Goal: Find specific page/section

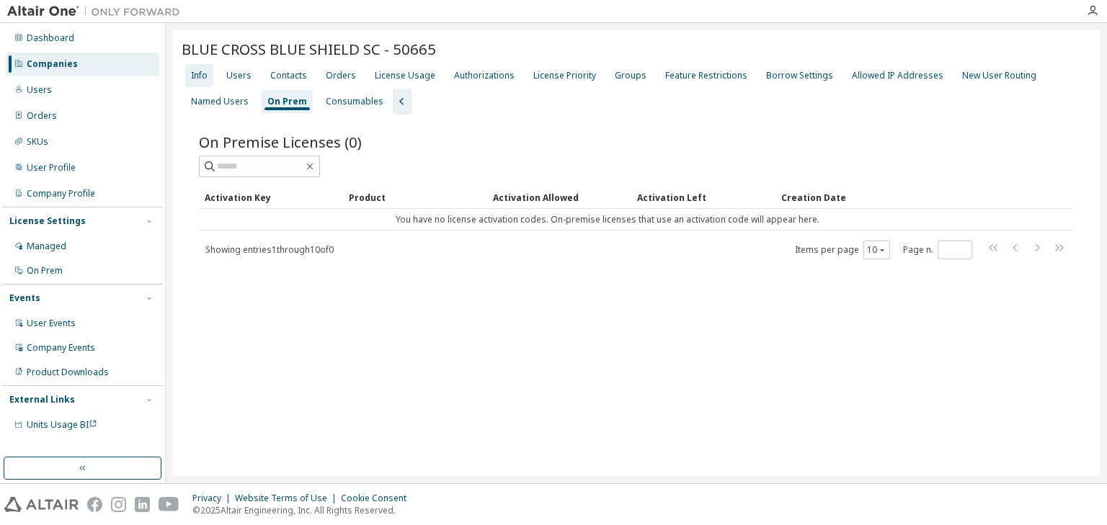
click at [207, 76] on div "Info" at bounding box center [199, 75] width 28 height 23
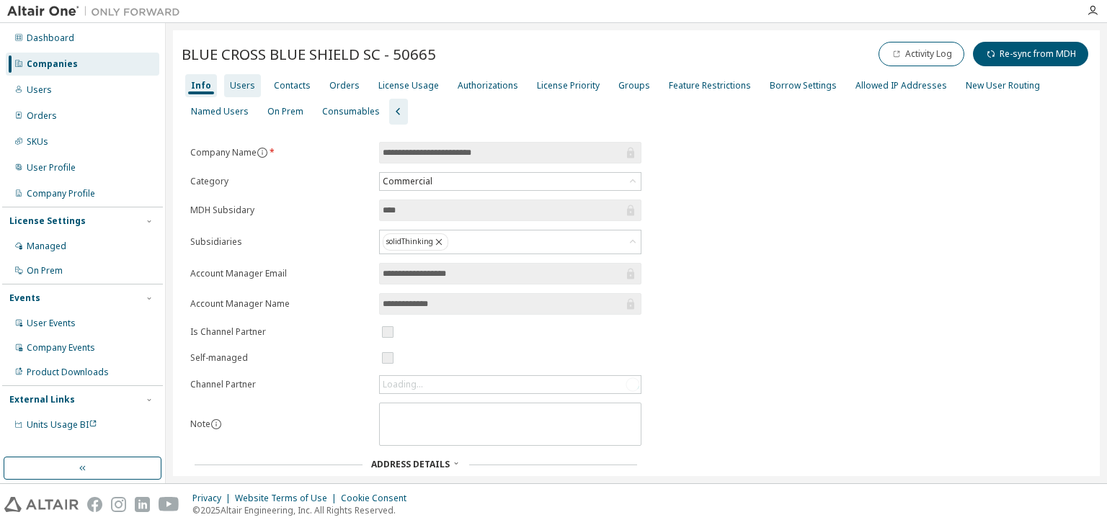
click at [238, 86] on div "Users" at bounding box center [242, 86] width 25 height 12
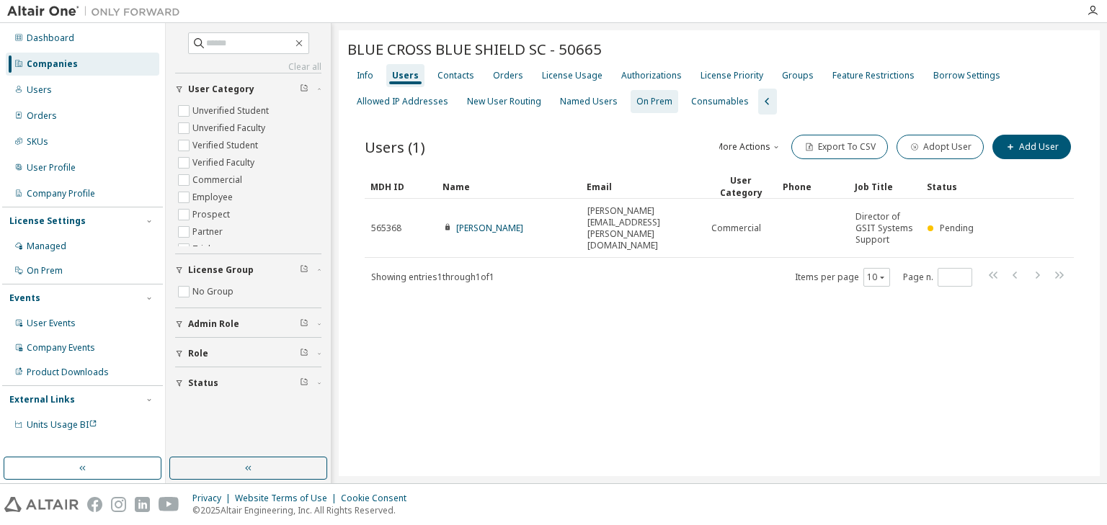
click at [654, 102] on div "On Prem" at bounding box center [654, 102] width 36 height 12
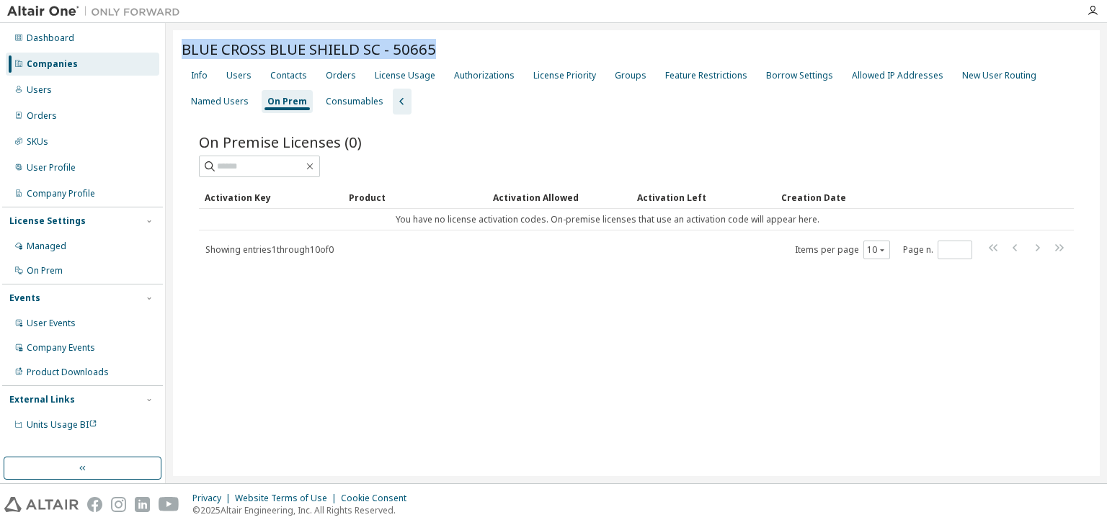
drag, startPoint x: 445, startPoint y: 49, endPoint x: 179, endPoint y: 40, distance: 266.0
click at [179, 40] on div "BLUE CROSS BLUE SHIELD SC - 50665 Clear Load Save Save As Field Operator Value …" at bounding box center [636, 253] width 926 height 446
copy span "BLUE CROSS BLUE SHIELD SC - 50665"
